Goal: Task Accomplishment & Management: Manage account settings

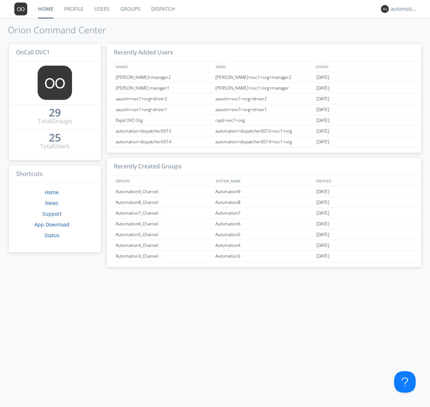
click at [130, 9] on link "Groups" at bounding box center [130, 9] width 31 height 18
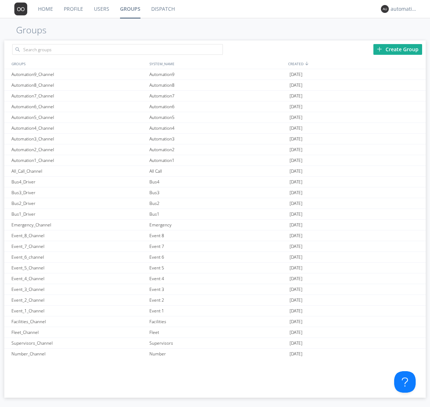
click at [398, 49] on div "Create Group" at bounding box center [397, 49] width 49 height 11
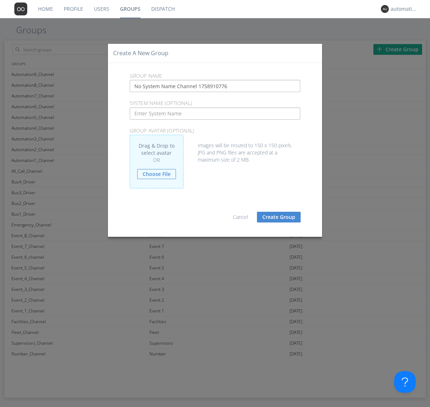
type input "No System Name Channel 1758910776"
click at [279, 217] on button "Create Group" at bounding box center [279, 217] width 44 height 11
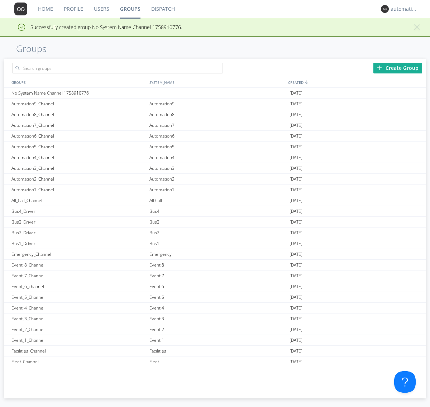
click at [130, 9] on link "Groups" at bounding box center [130, 9] width 31 height 18
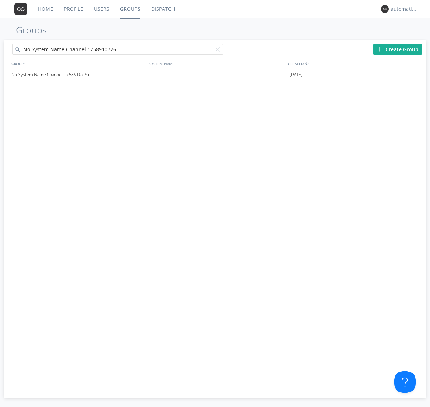
type input "No System Name Channel 1758910776"
click at [219, 51] on div at bounding box center [219, 50] width 7 height 7
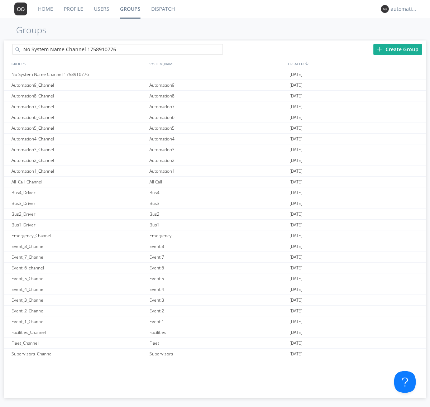
type input "No System Name Channel 1758910776"
click at [78, 74] on div "No System Name Channel 1758910776" at bounding box center [79, 74] width 138 height 10
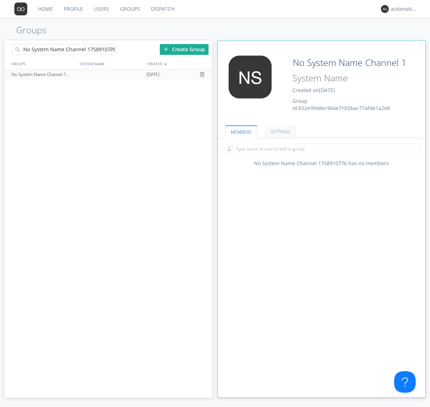
type input "System Name 1758910776"
click at [112, 51] on div at bounding box center [112, 50] width 7 height 7
type input "No System Name Channel 1758910776"
click at [43, 74] on div "No System Name Channel 1758910776" at bounding box center [43, 74] width 67 height 11
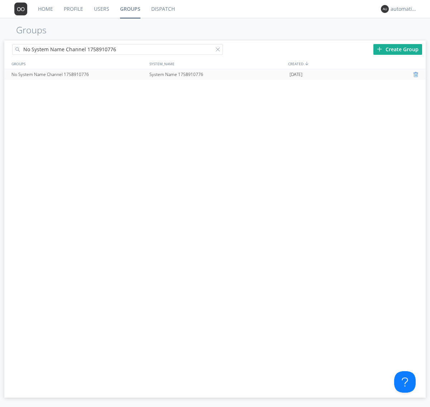
click at [416, 75] on div at bounding box center [416, 75] width 7 height 6
